Goal: Task Accomplishment & Management: Manage account settings

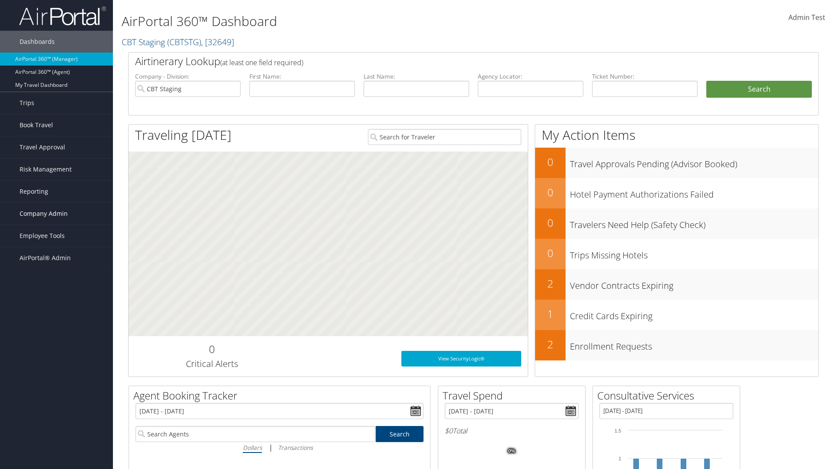
click at [56, 214] on span "Company Admin" at bounding box center [44, 214] width 48 height 22
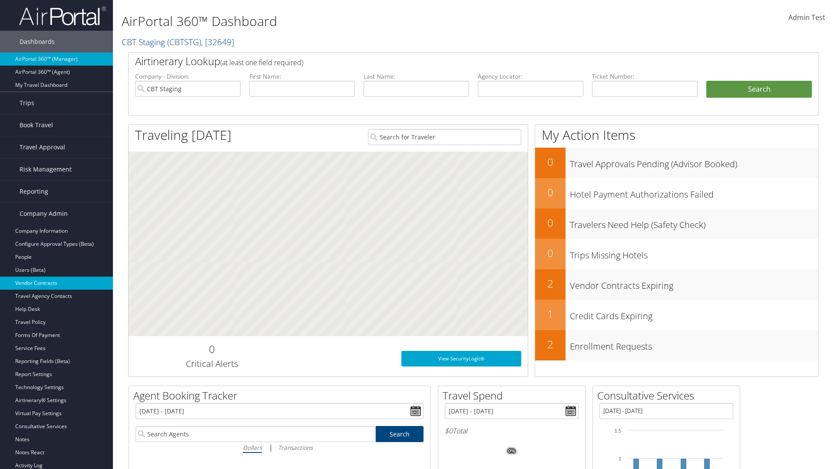
click at [56, 283] on link "Vendor Contracts" at bounding box center [56, 283] width 113 height 13
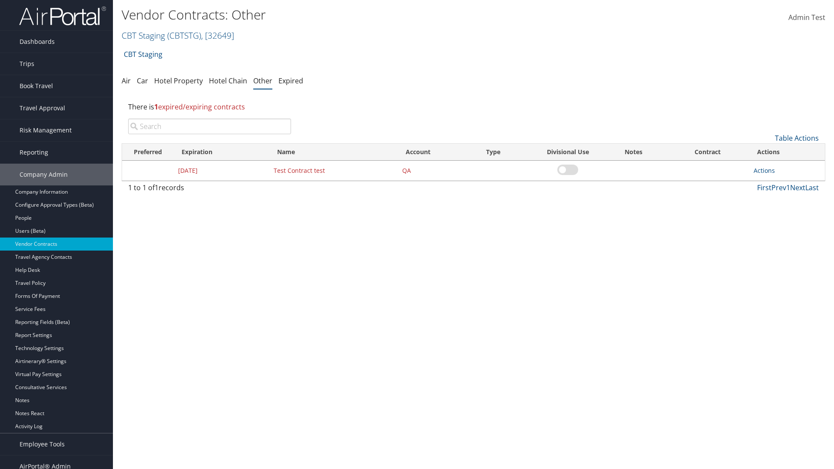
click at [209, 126] on input "search" at bounding box center [209, 127] width 163 height 16
type input "Test Contract test"
click at [764, 170] on link "Actions" at bounding box center [764, 170] width 21 height 8
click at [778, 213] on link "Edit" at bounding box center [777, 212] width 47 height 15
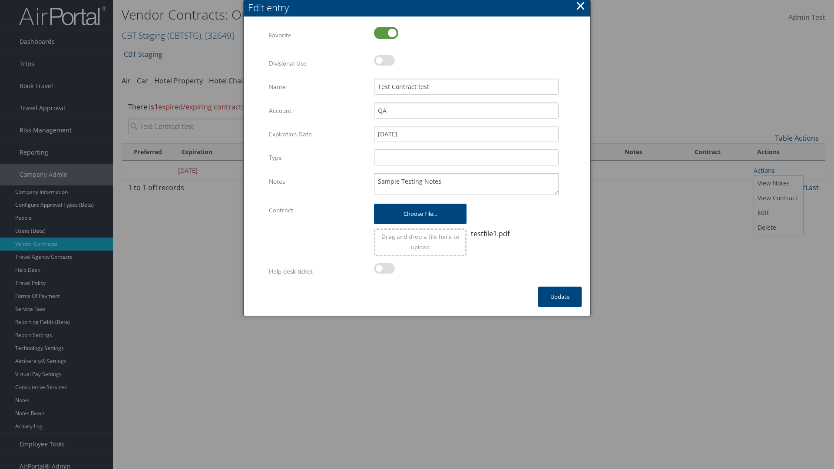
click at [386, 33] on label at bounding box center [386, 33] width 24 height 12
click at [384, 33] on input "checkbox" at bounding box center [381, 34] width 6 height 6
click at [386, 33] on label at bounding box center [386, 33] width 24 height 12
click at [384, 33] on input "checkbox" at bounding box center [381, 34] width 6 height 6
checkbox input "true"
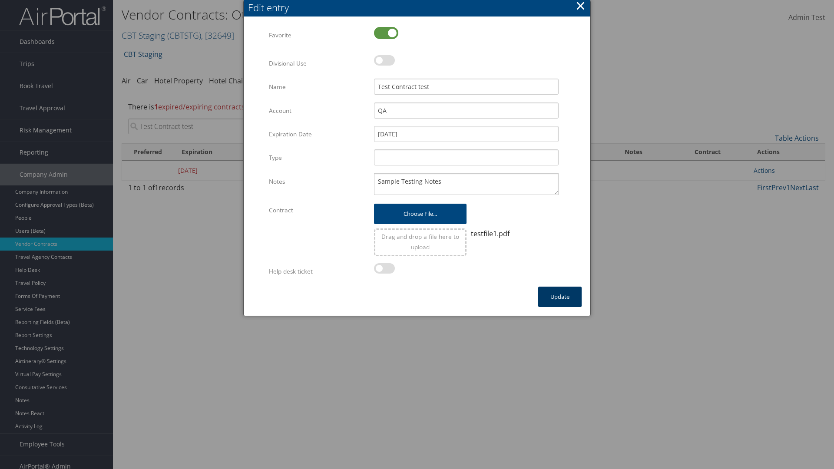
click at [560, 297] on button "Update" at bounding box center [559, 297] width 43 height 20
